Goal: Task Accomplishment & Management: Manage account settings

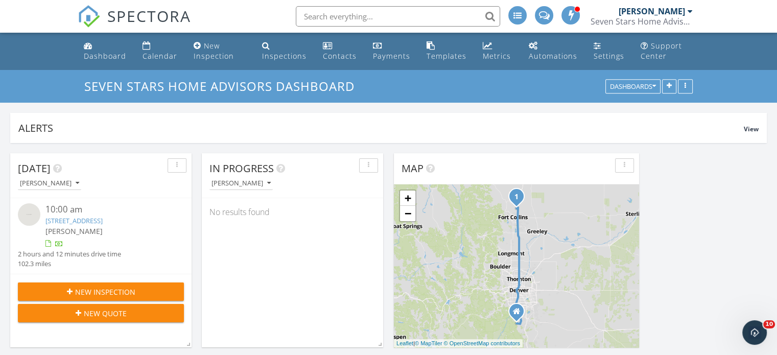
scroll to position [1125, 793]
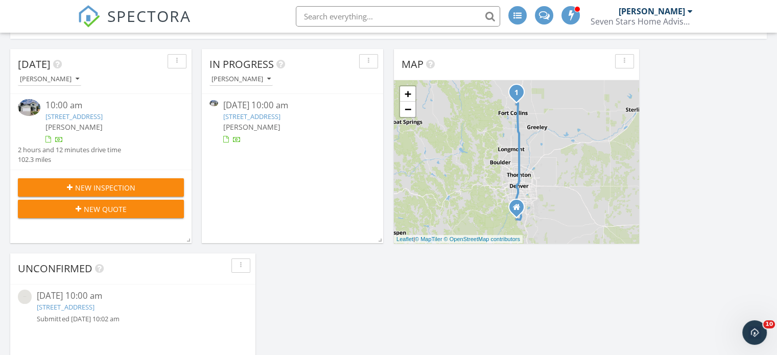
scroll to position [102, 0]
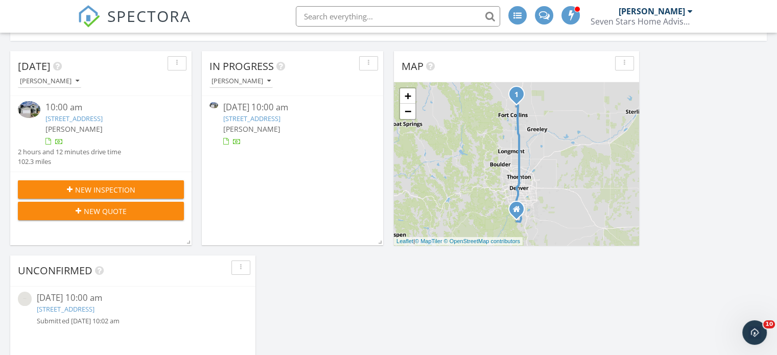
click at [281, 120] on link "7195 Gtwy Xing St, Wellington, CO 80549" at bounding box center [251, 118] width 57 height 9
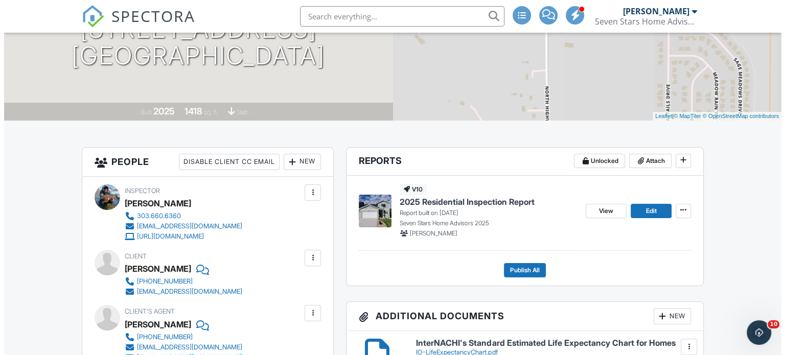
scroll to position [153, 0]
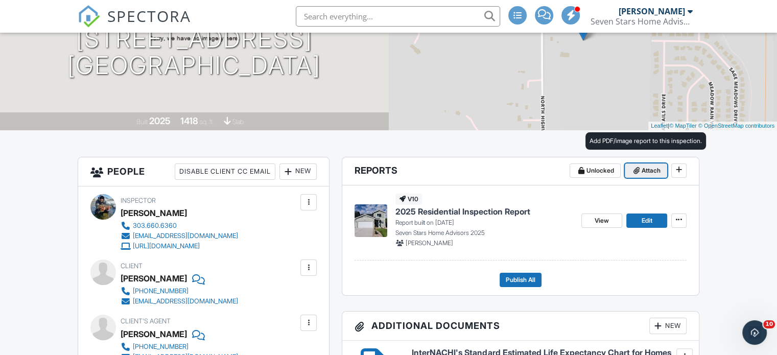
click at [644, 173] on span "Attach" at bounding box center [651, 171] width 19 height 10
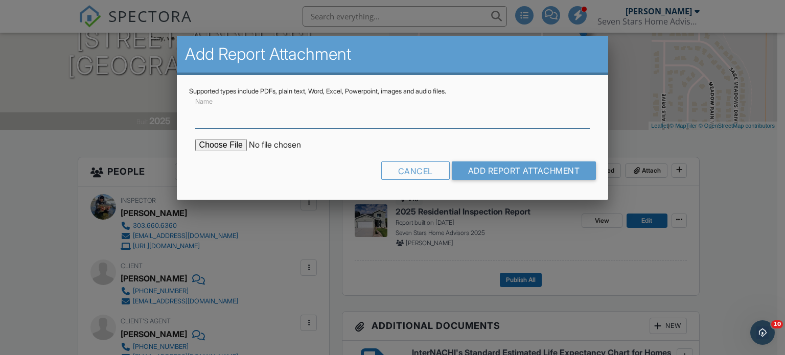
click at [272, 123] on input "Name" at bounding box center [392, 116] width 395 height 25
type input "Main sewer pipe inspection report"
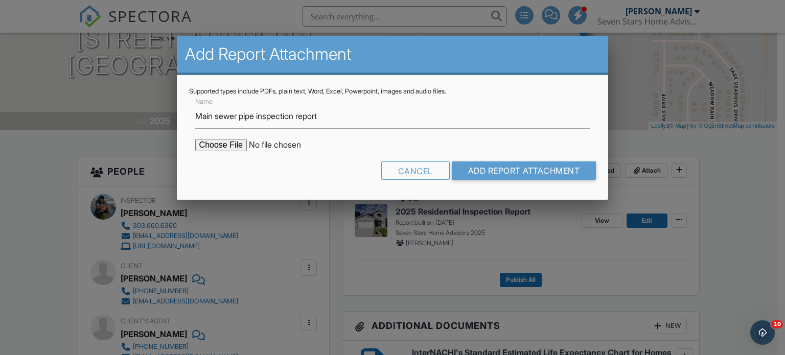
click at [215, 150] on input "file" at bounding box center [282, 145] width 174 height 12
type input "C:\fakepath\7195 Gateway Crossing StRadonReport.pdf.pdf"
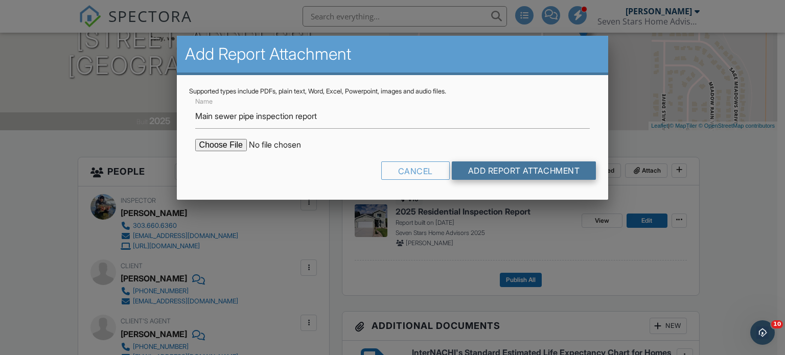
click at [531, 167] on input "Add Report Attachment" at bounding box center [524, 170] width 145 height 18
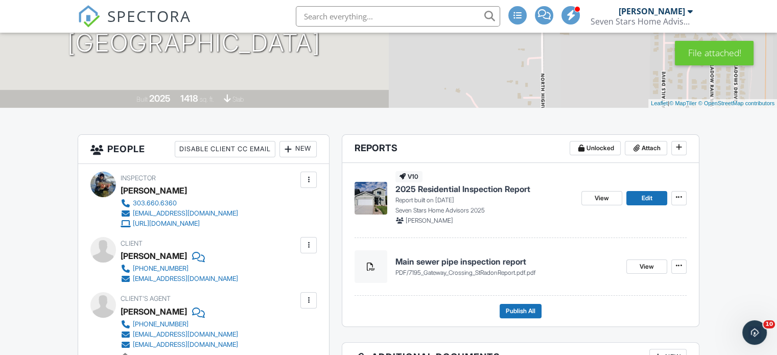
scroll to position [102, 0]
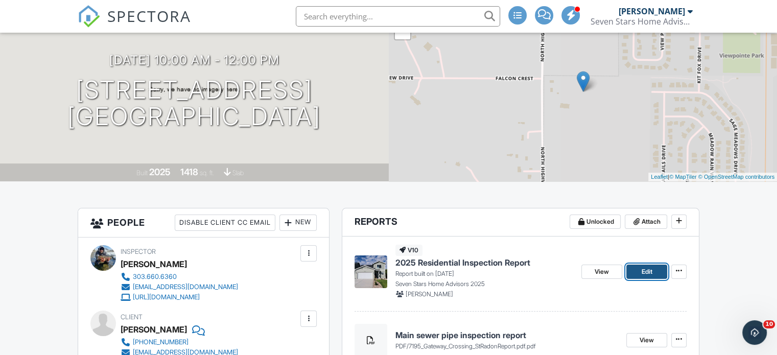
click at [652, 271] on span "Edit" at bounding box center [646, 272] width 11 height 10
